Goal: Transaction & Acquisition: Purchase product/service

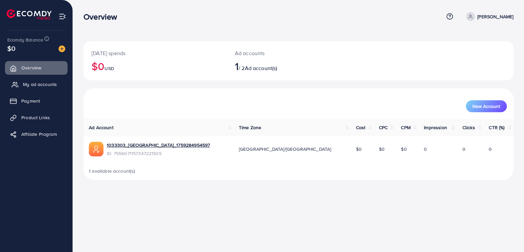
click at [39, 85] on span "My ad accounts" at bounding box center [40, 84] width 34 height 7
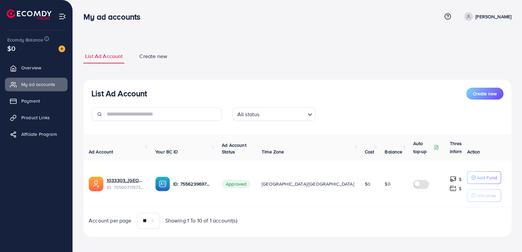
drag, startPoint x: 244, startPoint y: 184, endPoint x: 271, endPoint y: 185, distance: 26.9
click at [256, 185] on td "Approved" at bounding box center [236, 184] width 40 height 47
click at [72, 205] on ul "Overview My ad accounts Payment Product Links Affiliate Program" at bounding box center [36, 139] width 72 height 160
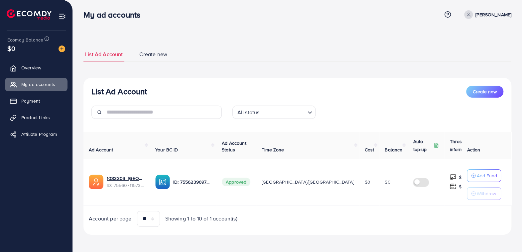
scroll to position [3, 0]
click at [295, 115] on input "Search for option" at bounding box center [282, 112] width 43 height 10
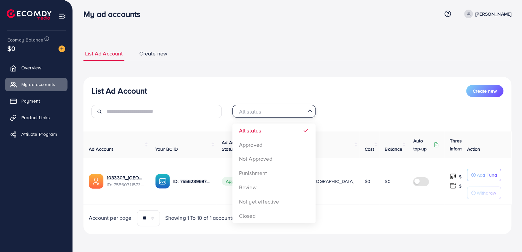
click at [356, 99] on div "List Ad Account Create new All status Loading... All status Approved Not Approv…" at bounding box center [297, 104] width 428 height 39
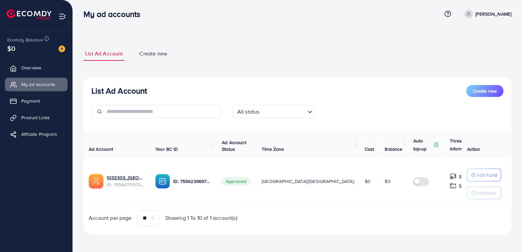
click at [156, 53] on span "Create new" at bounding box center [153, 54] width 28 height 8
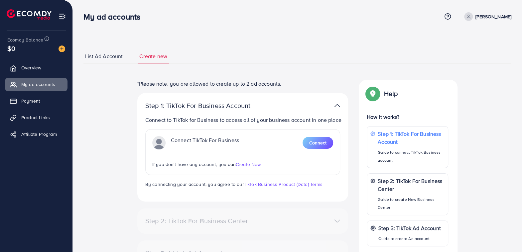
click at [113, 58] on span "List Ad Account" at bounding box center [104, 57] width 38 height 8
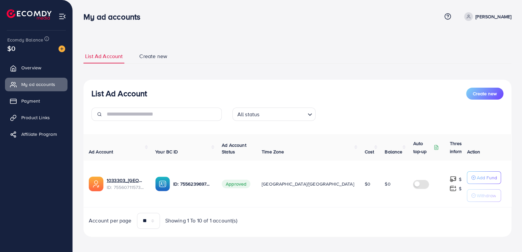
click at [153, 56] on span "Create new" at bounding box center [153, 57] width 28 height 8
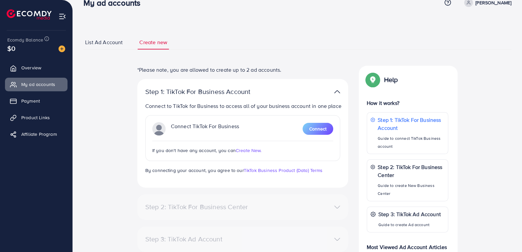
scroll to position [12, 0]
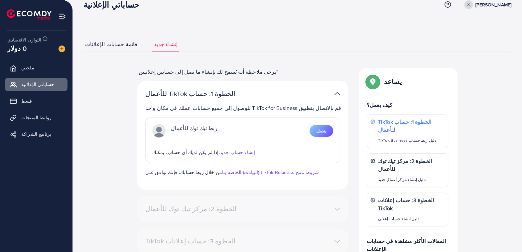
click at [499, 79] on div "**********" at bounding box center [297, 197] width 438 height 258
click at [107, 42] on font "قائمة حسابات الإعلانات" at bounding box center [111, 44] width 52 height 7
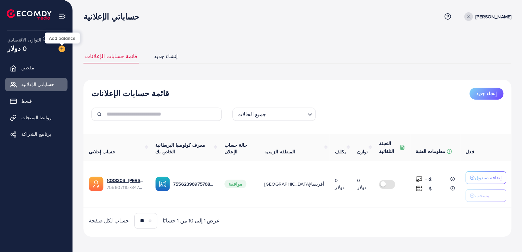
click at [62, 48] on img at bounding box center [62, 49] width 7 height 7
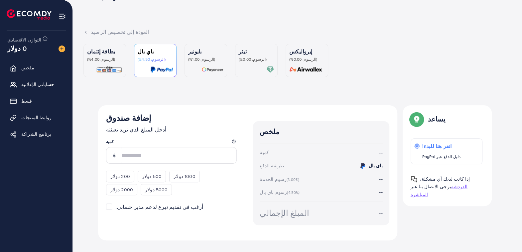
scroll to position [33, 0]
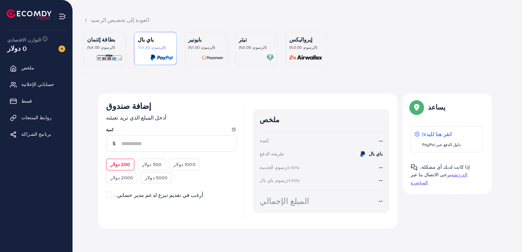
click at [122, 167] on font "200 دولار" at bounding box center [120, 164] width 20 height 7
type input "***"
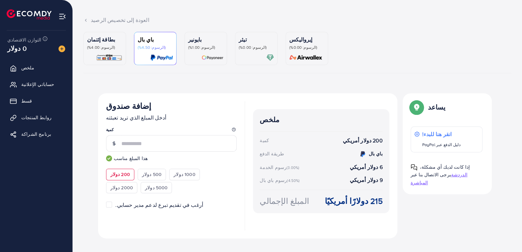
click at [104, 45] on font "(الرسوم: 4.00%)" at bounding box center [101, 48] width 28 height 6
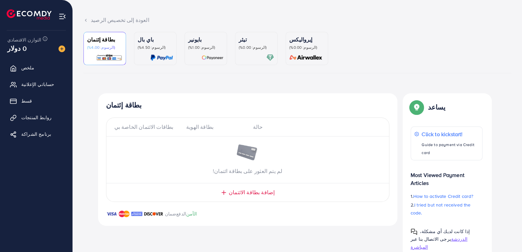
scroll to position [25, 0]
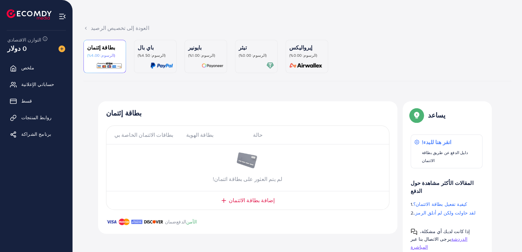
click at [262, 50] on p "تيثر" at bounding box center [256, 48] width 35 height 8
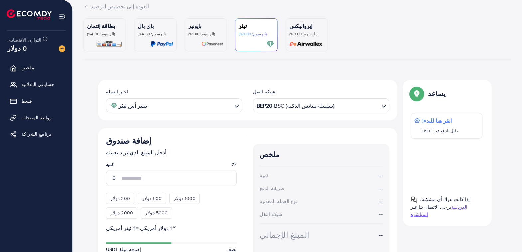
scroll to position [58, 0]
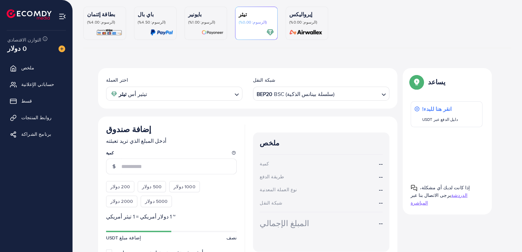
click at [123, 187] on font "200 دولار" at bounding box center [120, 186] width 20 height 7
type input "***"
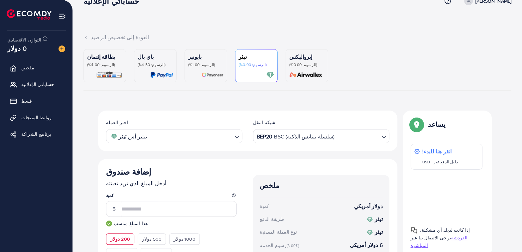
scroll to position [0, 0]
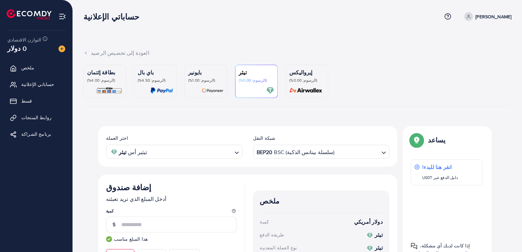
click at [298, 80] on font "(الرسوم: 0.00%)" at bounding box center [303, 80] width 28 height 6
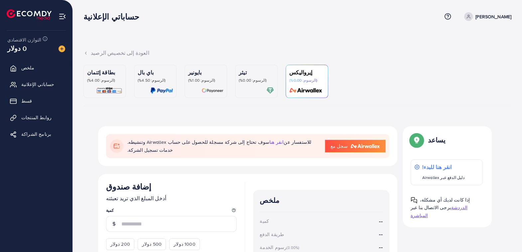
scroll to position [85, 0]
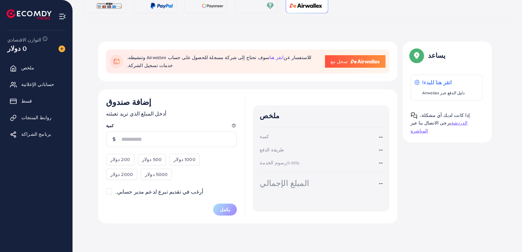
click at [216, 3] on img at bounding box center [212, 6] width 22 height 8
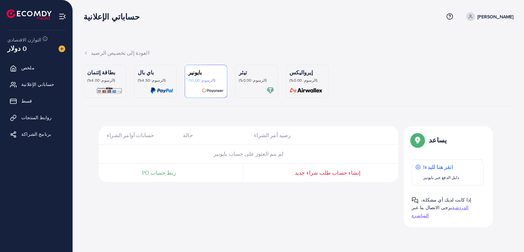
click at [155, 77] on font "(الرسوم: 4.50%)" at bounding box center [152, 80] width 28 height 6
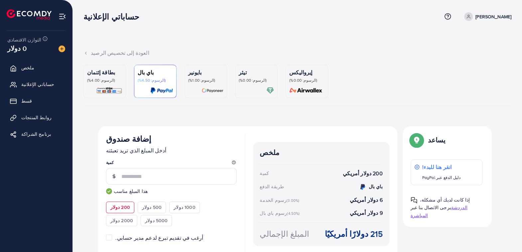
click at [258, 81] on font "(الرسوم: 0.00%)" at bounding box center [253, 80] width 28 height 6
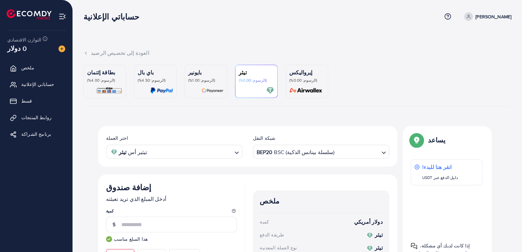
click at [337, 154] on input "البحث عن الخيار" at bounding box center [356, 152] width 43 height 10
click at [340, 227] on div "اختر العملة تيثر تيثير أس تحميل... شبكة النقل TRC20 TRX (Tron) تحميل... BEP20 B…" at bounding box center [247, 240] width 299 height 228
click at [382, 110] on div "بطاقة إئتمان (الرسوم: 4.00%) باي بال (الرسوم: 4.50%) بايونير (الرسوم: 1.00%) تي…" at bounding box center [297, 212] width 428 height 294
click at [304, 80] on font "(الرسوم: 0.00%)" at bounding box center [303, 80] width 28 height 6
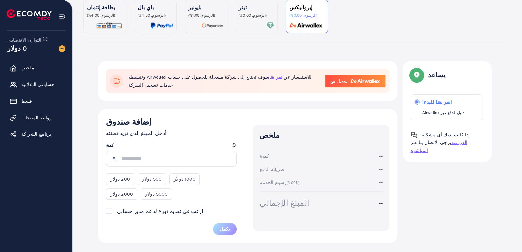
scroll to position [85, 0]
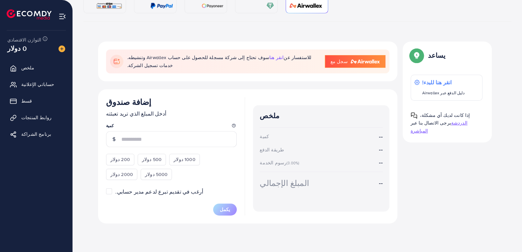
click at [128, 157] on div "200 دولار" at bounding box center [120, 159] width 28 height 11
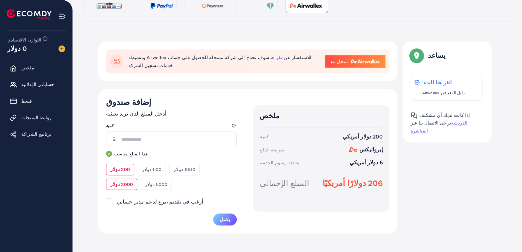
click at [133, 181] on font "2000 دولار" at bounding box center [121, 184] width 23 height 7
click at [179, 166] on font "1000 دولار" at bounding box center [185, 169] width 22 height 7
click at [436, 167] on div "سوف تحتاج إلى شركة مسجلة للحصول على حساب Airwallex وتنشيطه. انقر هنا للاستفسار …" at bounding box center [297, 148] width 399 height 213
click at [153, 167] on font "500 دولار" at bounding box center [152, 169] width 20 height 7
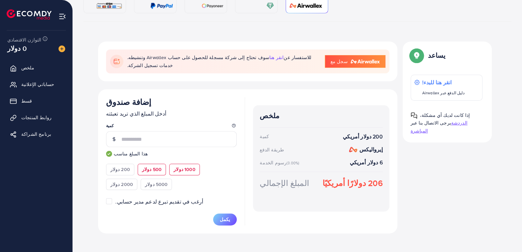
type input "***"
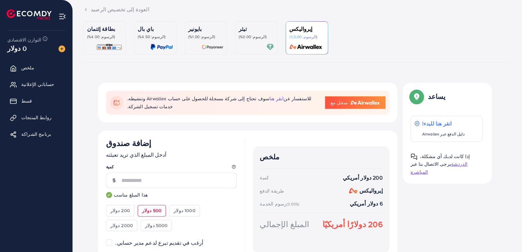
scroll to position [29, 0]
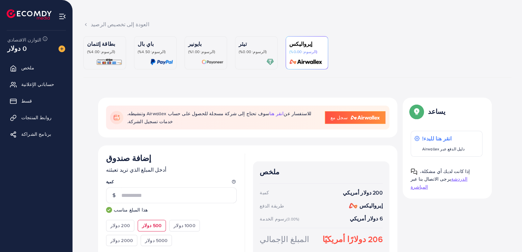
click at [252, 45] on p "تيثر" at bounding box center [256, 44] width 35 height 8
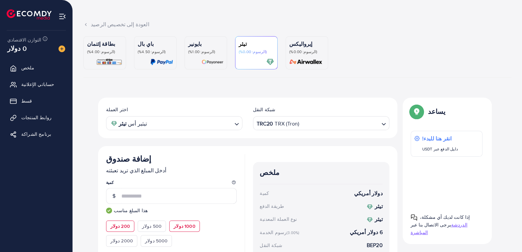
click at [178, 225] on font "1000 دولار" at bounding box center [185, 226] width 22 height 7
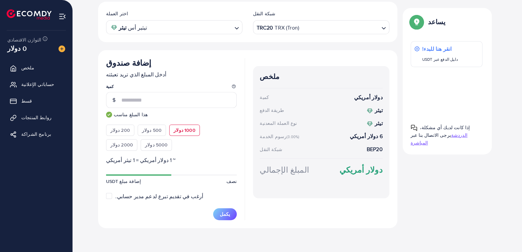
scroll to position [124, 0]
click at [145, 147] on font "5000 دولار" at bounding box center [156, 145] width 23 height 7
type input "****"
click at [42, 122] on link "روابط المنتجات" at bounding box center [36, 117] width 62 height 13
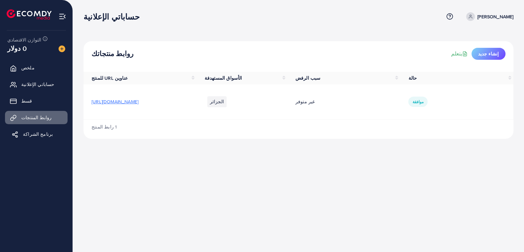
click at [34, 133] on font "برنامج الشراكة" at bounding box center [38, 134] width 30 height 7
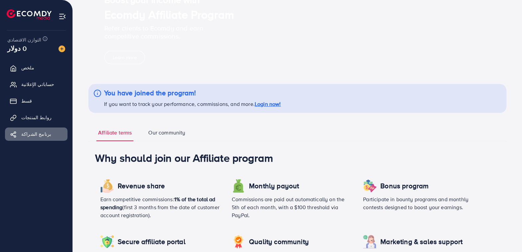
scroll to position [66, 0]
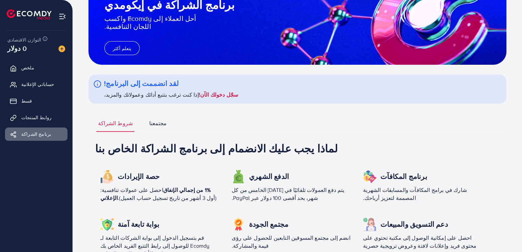
click at [205, 95] on font "سجّل دخولك الآن!" at bounding box center [218, 94] width 39 height 7
drag, startPoint x: 175, startPoint y: 115, endPoint x: 37, endPoint y: 118, distance: 138.3
click at [37, 118] on font "روابط المنتجات" at bounding box center [38, 117] width 30 height 7
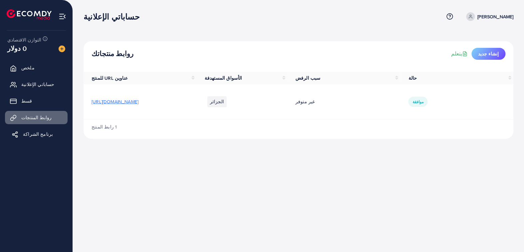
click at [38, 132] on font "برنامج الشراكة" at bounding box center [38, 134] width 30 height 7
